Goal: Information Seeking & Learning: Learn about a topic

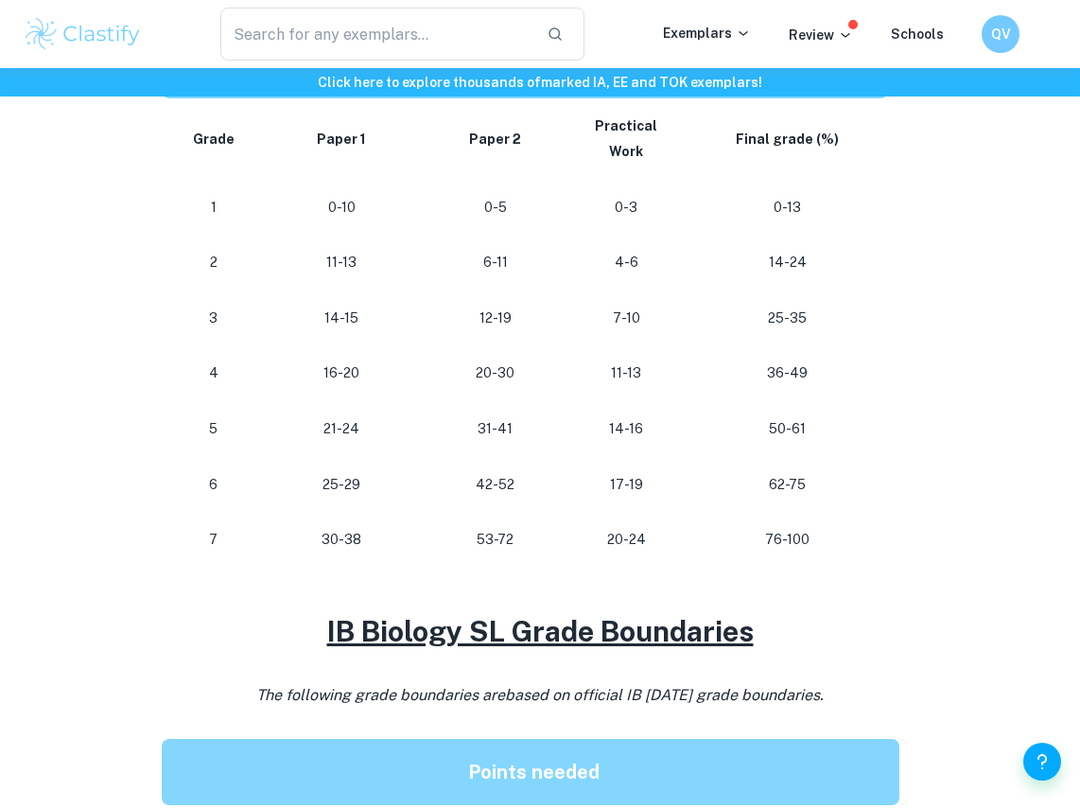
scroll to position [1068, 0]
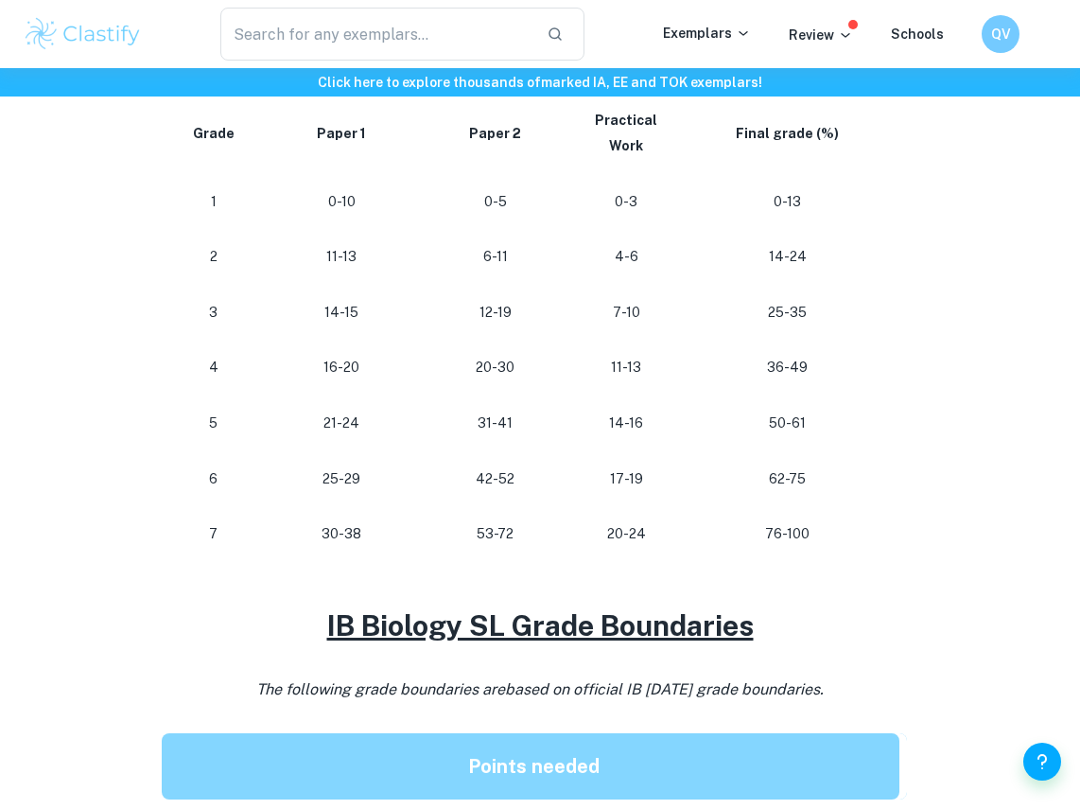
drag, startPoint x: 767, startPoint y: 178, endPoint x: 731, endPoint y: 200, distance: 42.0
click at [731, 200] on td "0-13" at bounding box center [792, 202] width 209 height 56
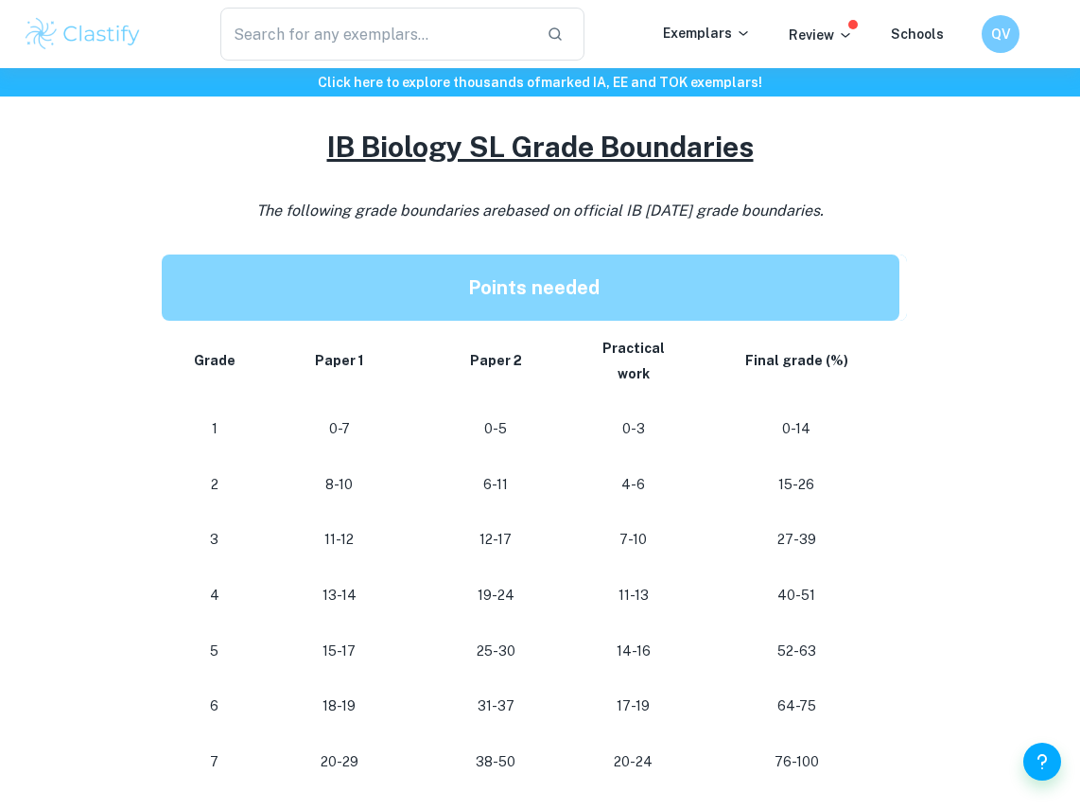
scroll to position [1563, 0]
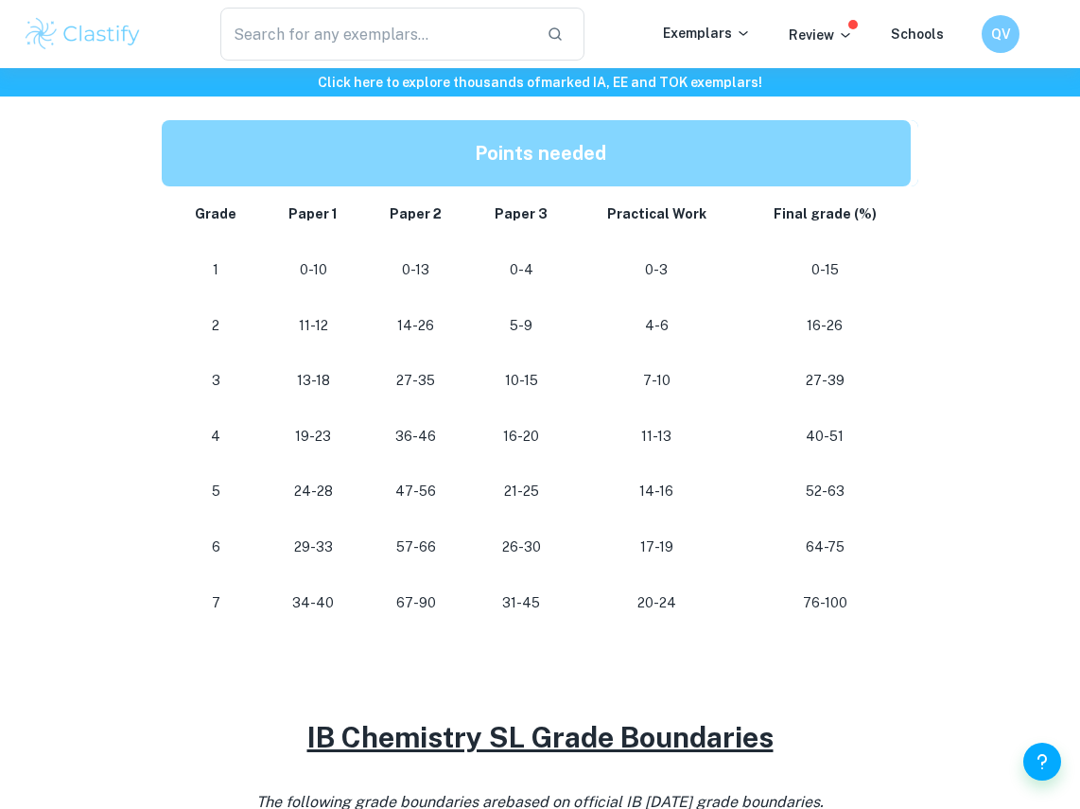
scroll to position [974, 0]
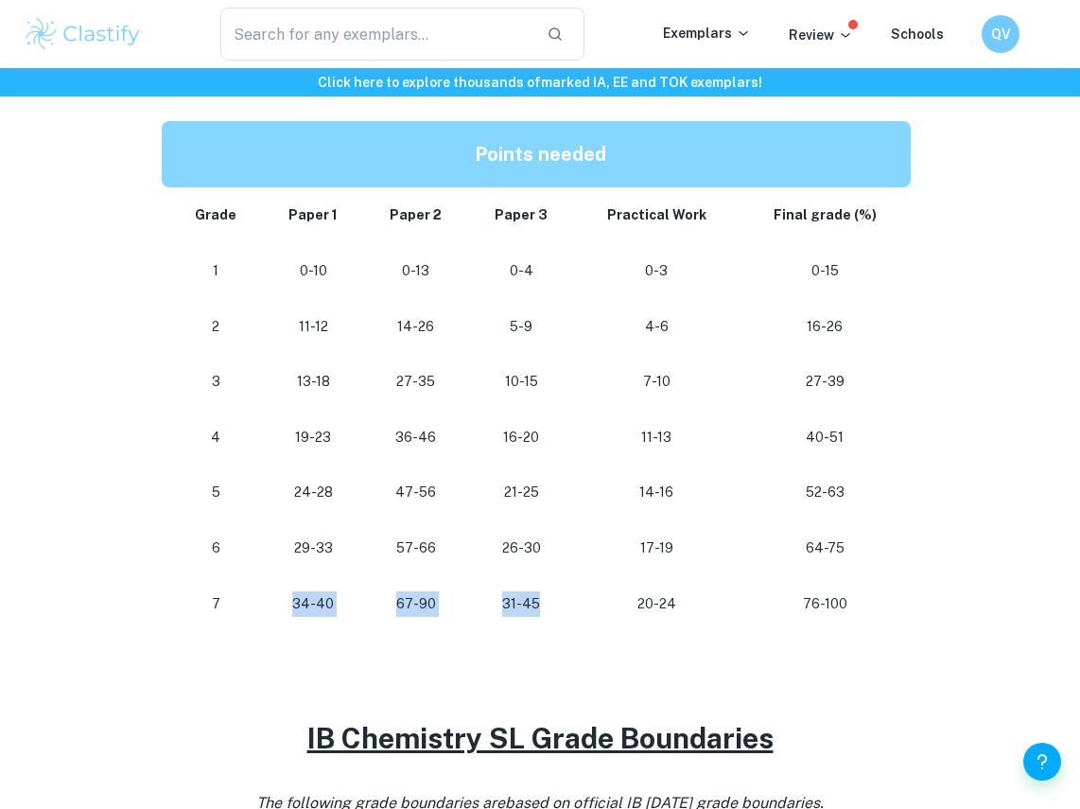
drag, startPoint x: 547, startPoint y: 603, endPoint x: 290, endPoint y: 606, distance: 257.4
click at [290, 606] on tr "7 34-40 67-90 31-45 20-24 76-100" at bounding box center [540, 604] width 757 height 56
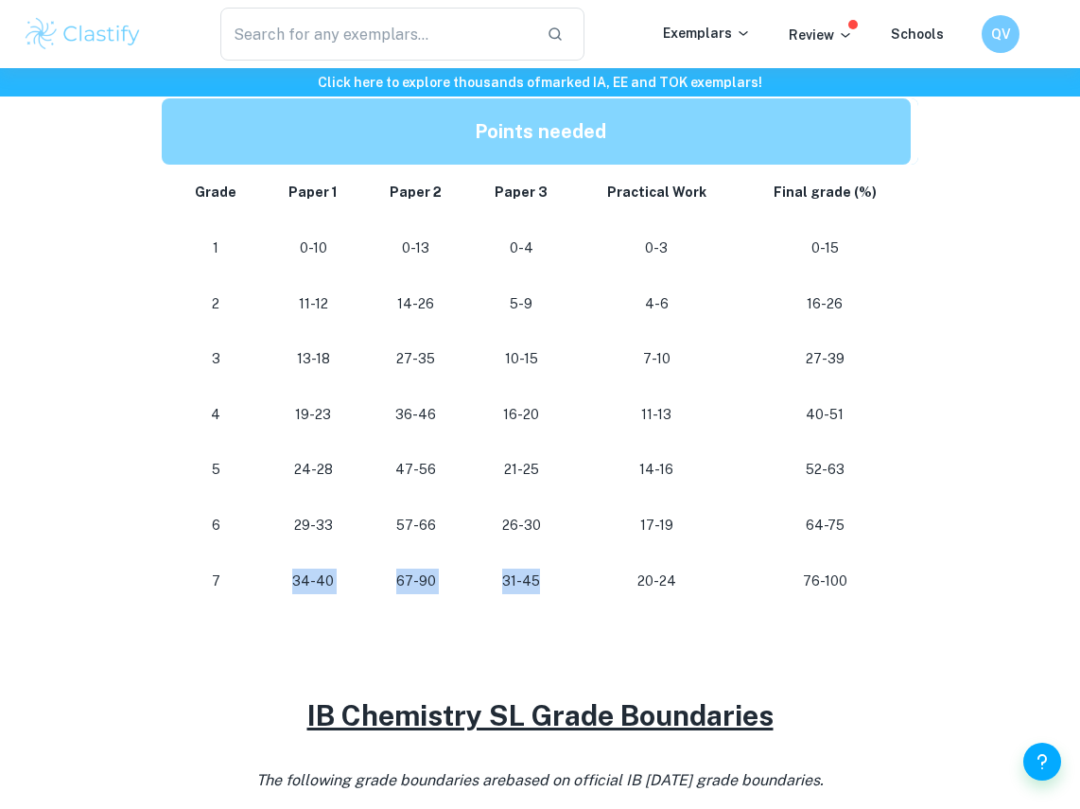
scroll to position [995, 0]
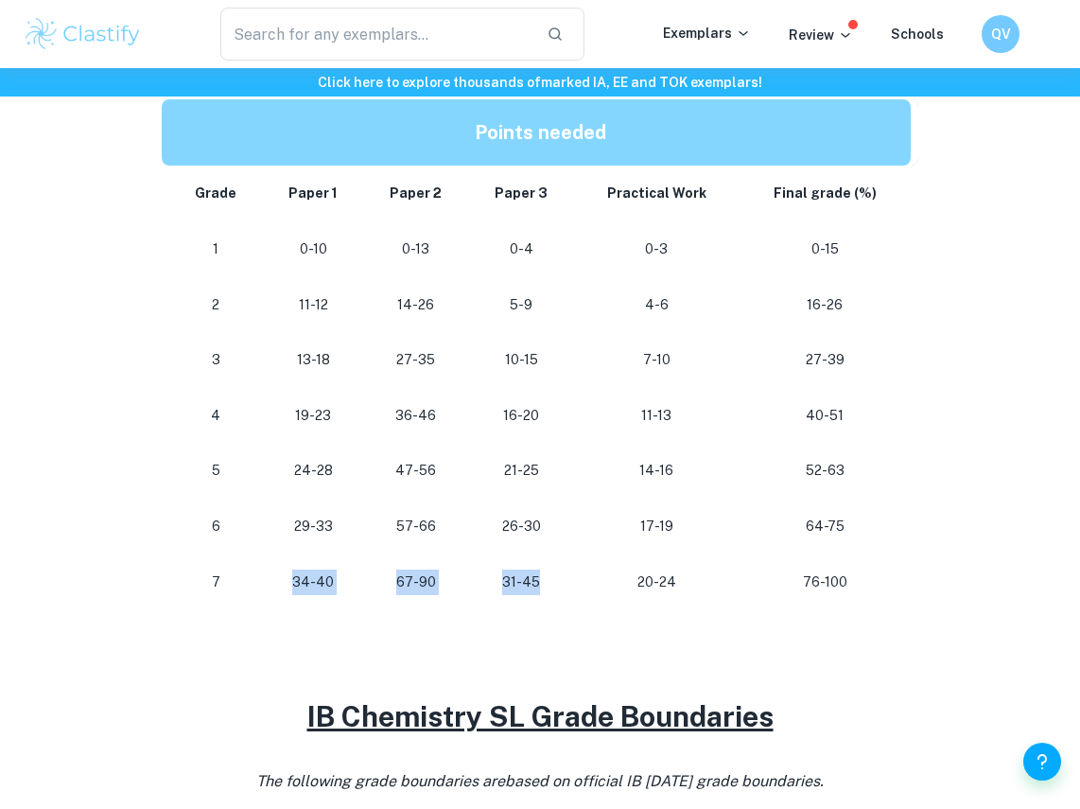
click at [295, 606] on td "34-40" at bounding box center [313, 582] width 101 height 56
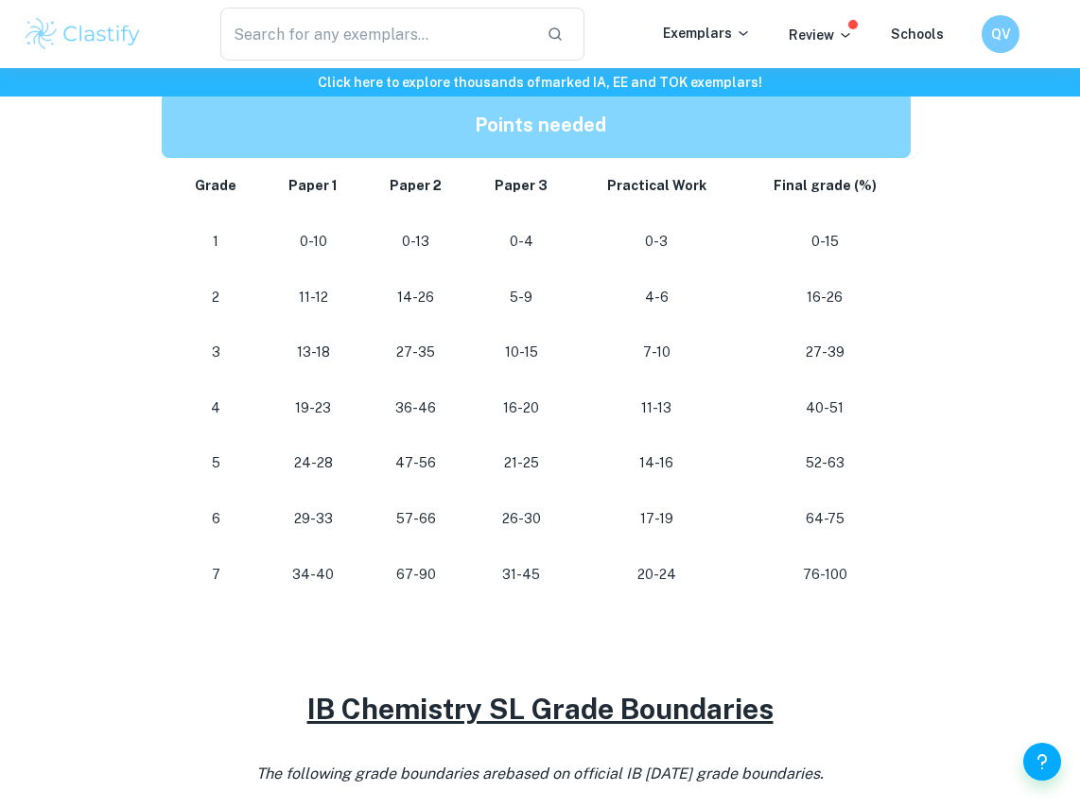
scroll to position [1003, 0]
